Goal: Use online tool/utility: Utilize a website feature to perform a specific function

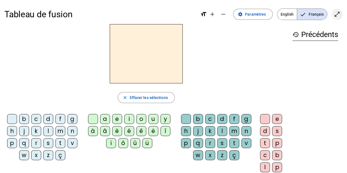
click at [339, 13] on mat-icon "open_in_full" at bounding box center [337, 14] width 7 height 7
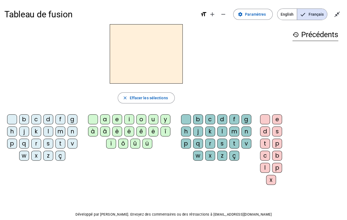
click at [128, 118] on div "i" at bounding box center [129, 119] width 10 height 10
click at [222, 130] on div "l" at bounding box center [223, 131] width 10 height 10
click at [61, 132] on div "m" at bounding box center [60, 131] width 10 height 10
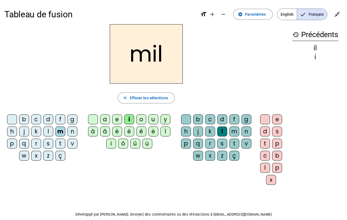
click at [107, 117] on div "a" at bounding box center [105, 119] width 10 height 10
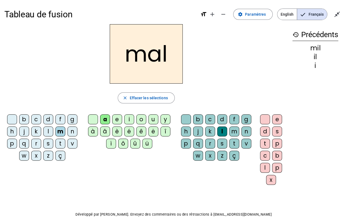
click at [186, 119] on div at bounding box center [186, 119] width 10 height 10
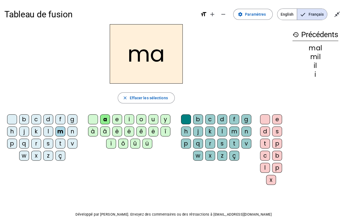
click at [47, 131] on div "l" at bounding box center [48, 131] width 10 height 10
click at [152, 117] on div "u" at bounding box center [154, 119] width 10 height 10
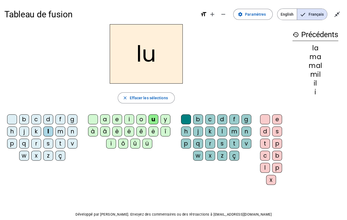
click at [49, 117] on div "d" at bounding box center [48, 119] width 10 height 10
click at [61, 143] on div "t" at bounding box center [60, 143] width 10 height 10
click at [118, 119] on div "e" at bounding box center [117, 119] width 10 height 10
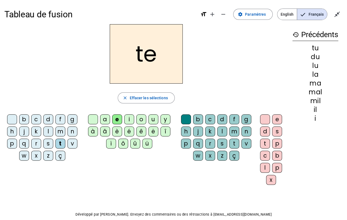
click at [46, 119] on div "d" at bounding box center [48, 119] width 10 height 10
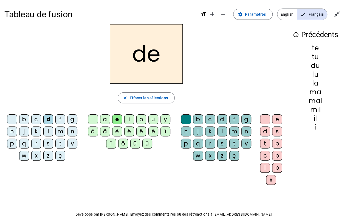
click at [25, 130] on div "j" at bounding box center [24, 131] width 10 height 10
